Goal: Navigation & Orientation: Find specific page/section

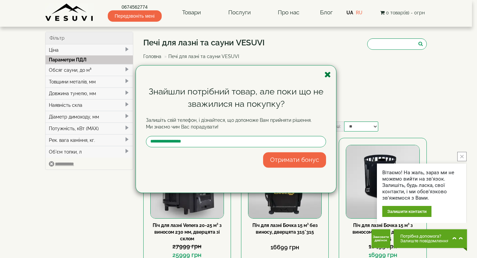
click at [328, 76] on icon "button" at bounding box center [327, 75] width 7 height 8
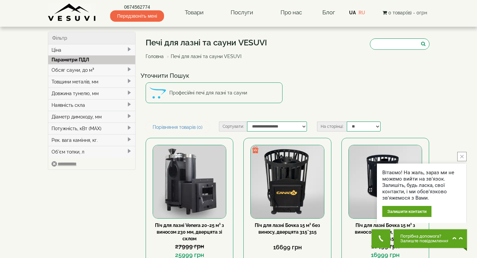
click at [151, 55] on link "Головна" at bounding box center [154, 56] width 18 height 5
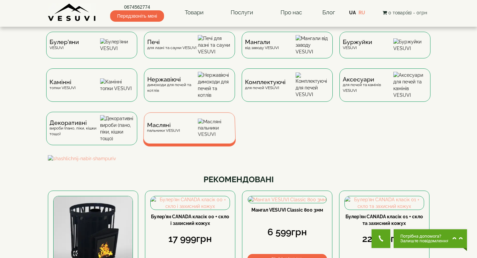
click at [164, 128] on span "Масляні" at bounding box center [163, 125] width 33 height 5
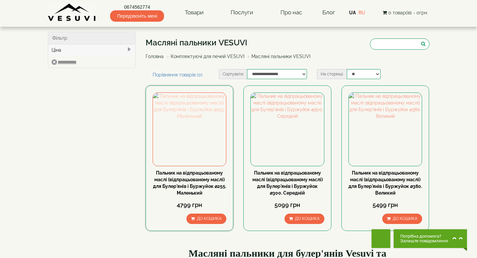
type input "****"
